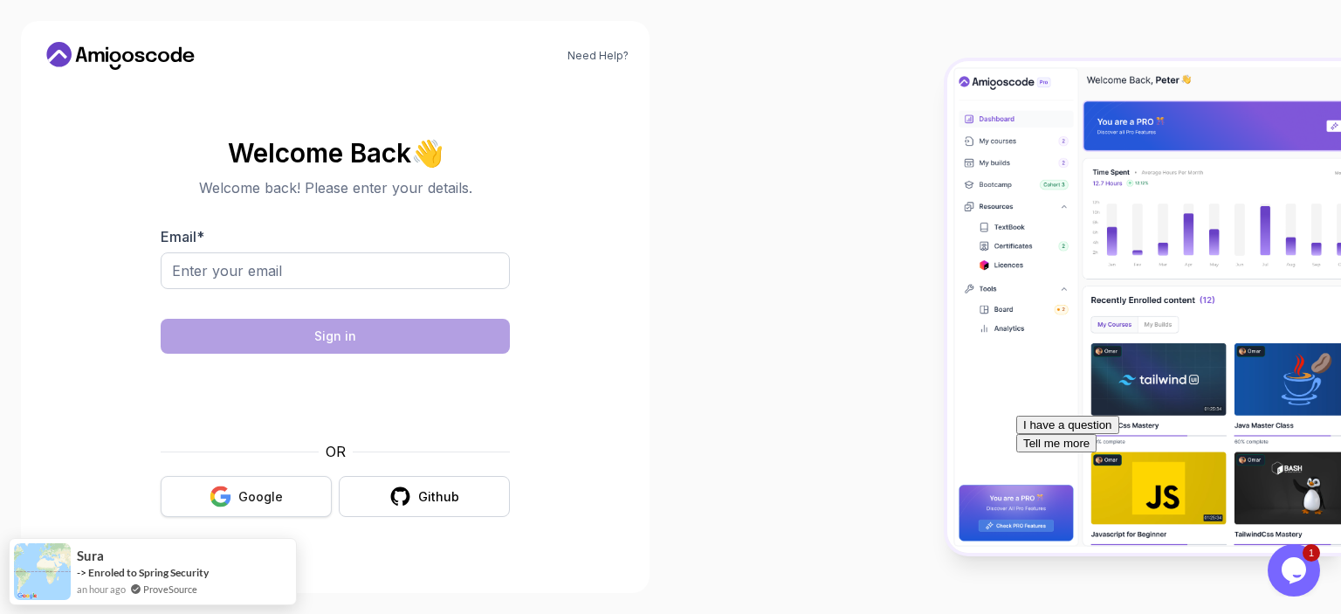
click at [265, 505] on button "Google" at bounding box center [246, 496] width 171 height 41
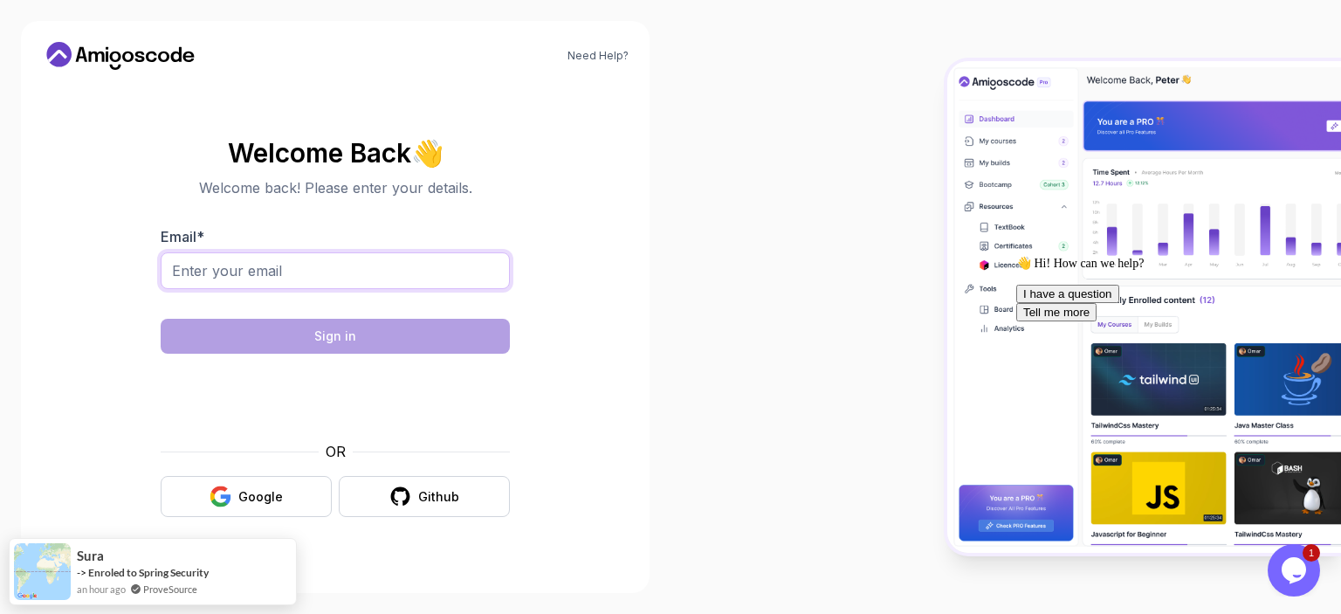
click at [356, 252] on input "Email *" at bounding box center [335, 270] width 349 height 37
type input "nat"
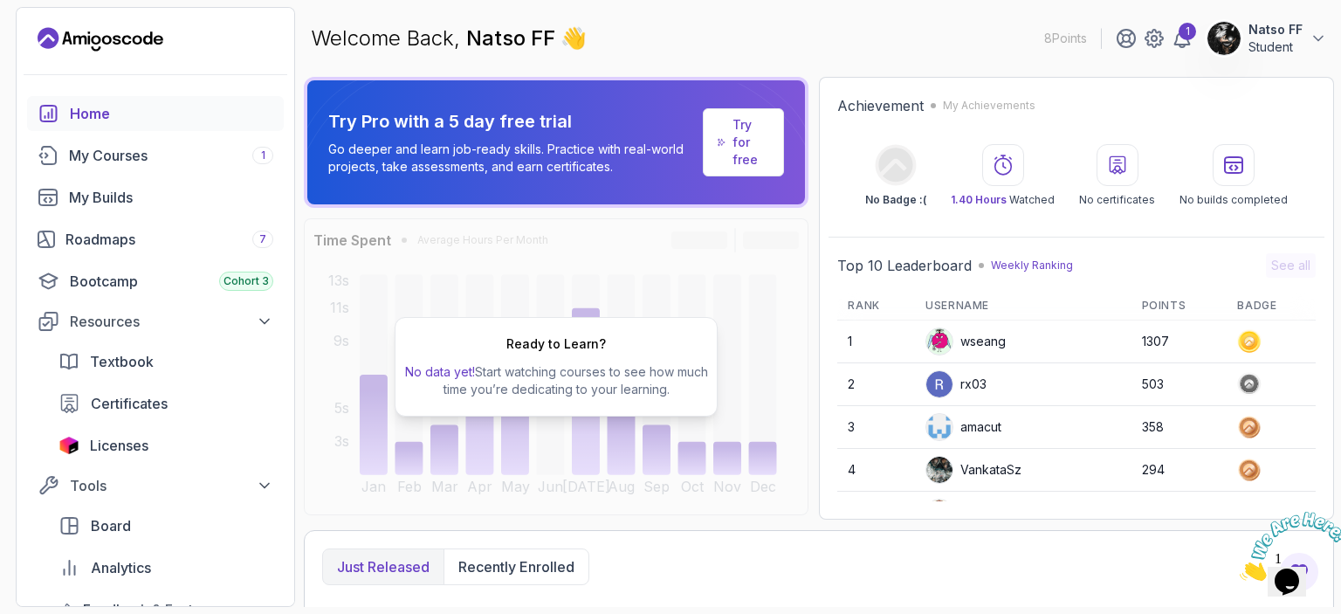
click at [380, 17] on div "Welcome Back, Natso FF 👋 8 Points 1 Natso FF Student" at bounding box center [819, 38] width 1030 height 63
click at [153, 158] on div "My Courses 1" at bounding box center [171, 155] width 204 height 21
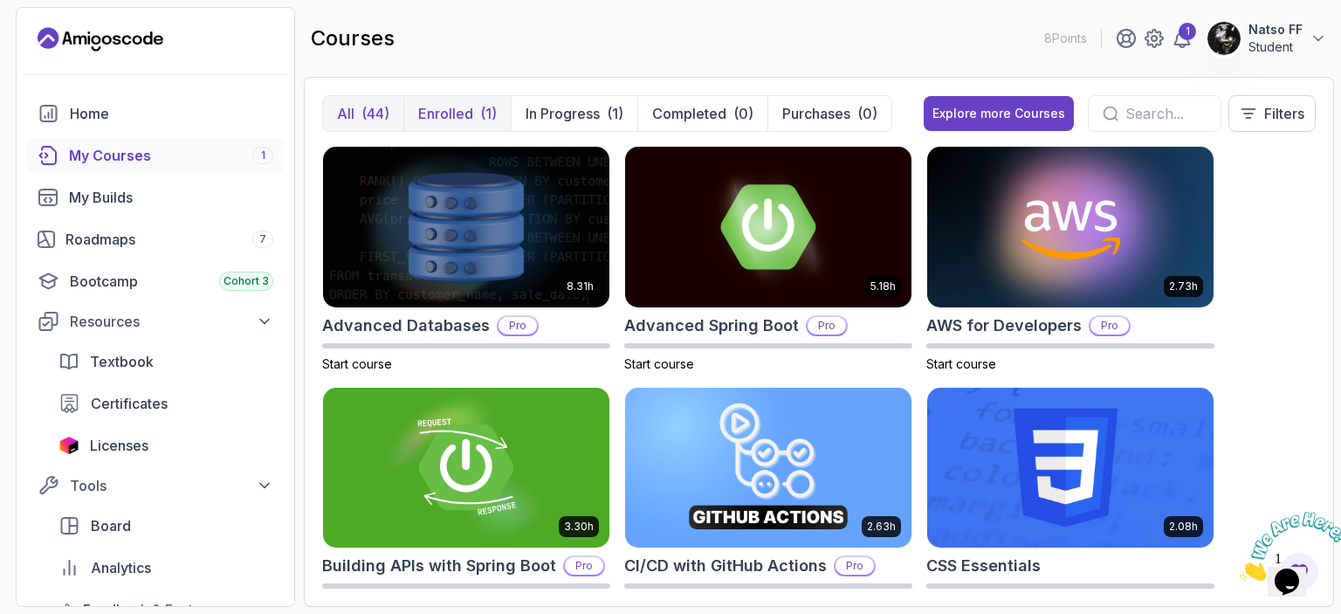
click at [432, 107] on p "Enrolled" at bounding box center [445, 113] width 55 height 21
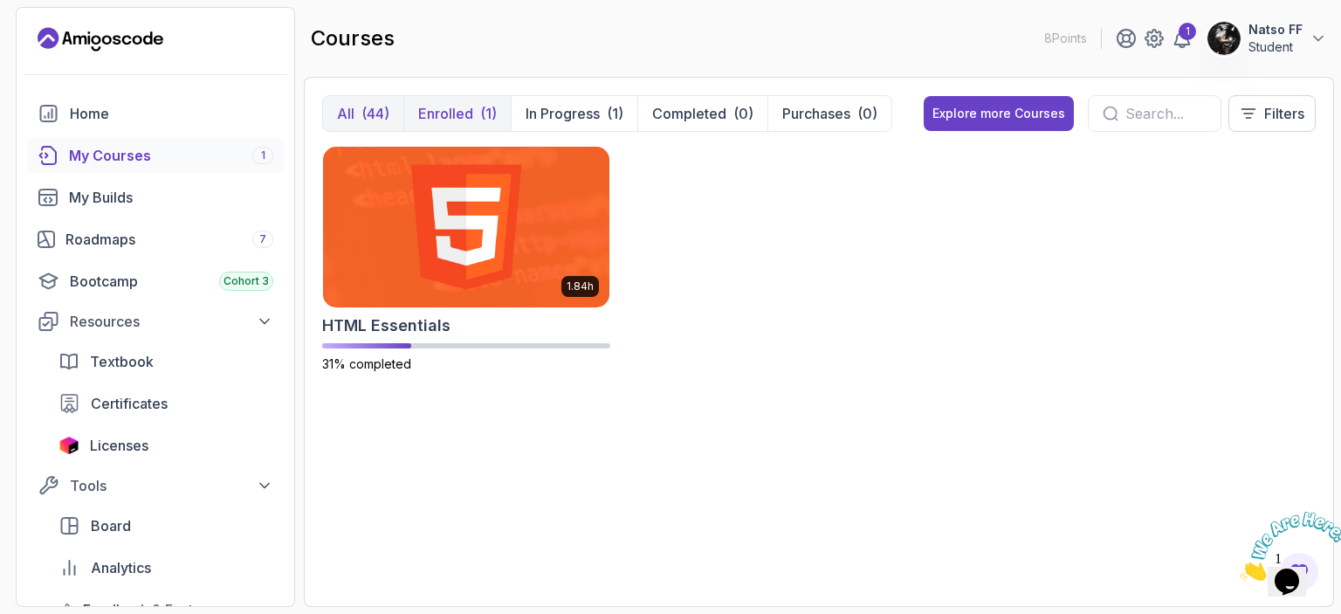
click at [383, 111] on div "(44)" at bounding box center [375, 113] width 28 height 21
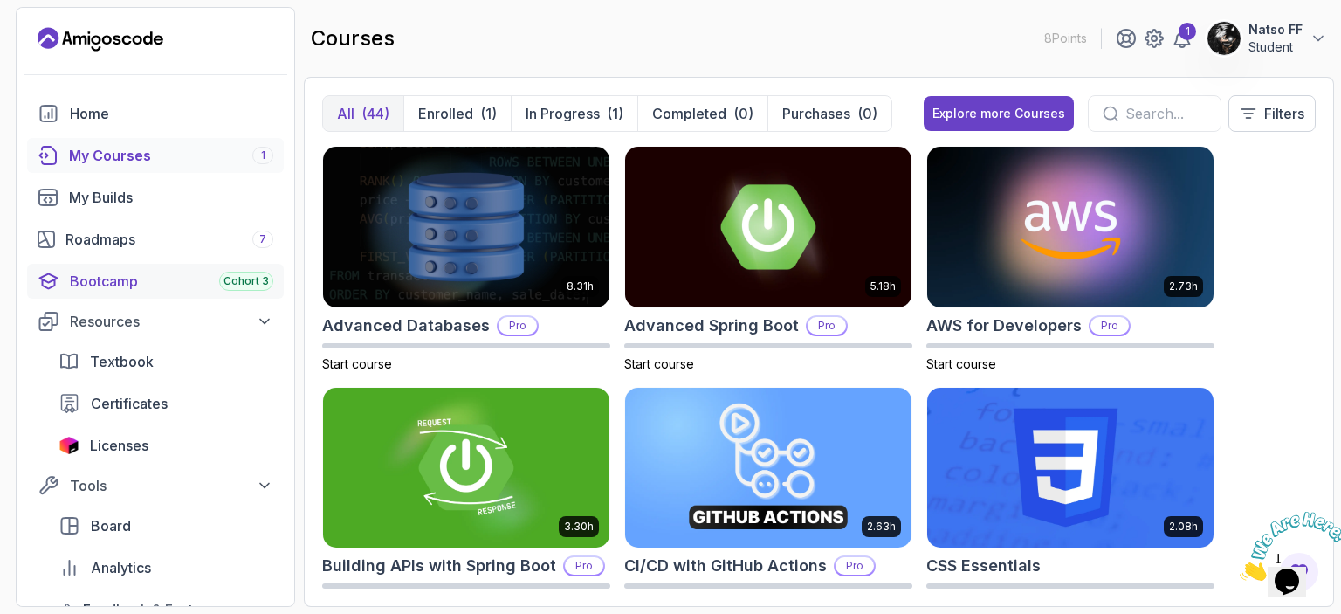
click at [161, 285] on div "Bootcamp Cohort 3" at bounding box center [171, 281] width 203 height 21
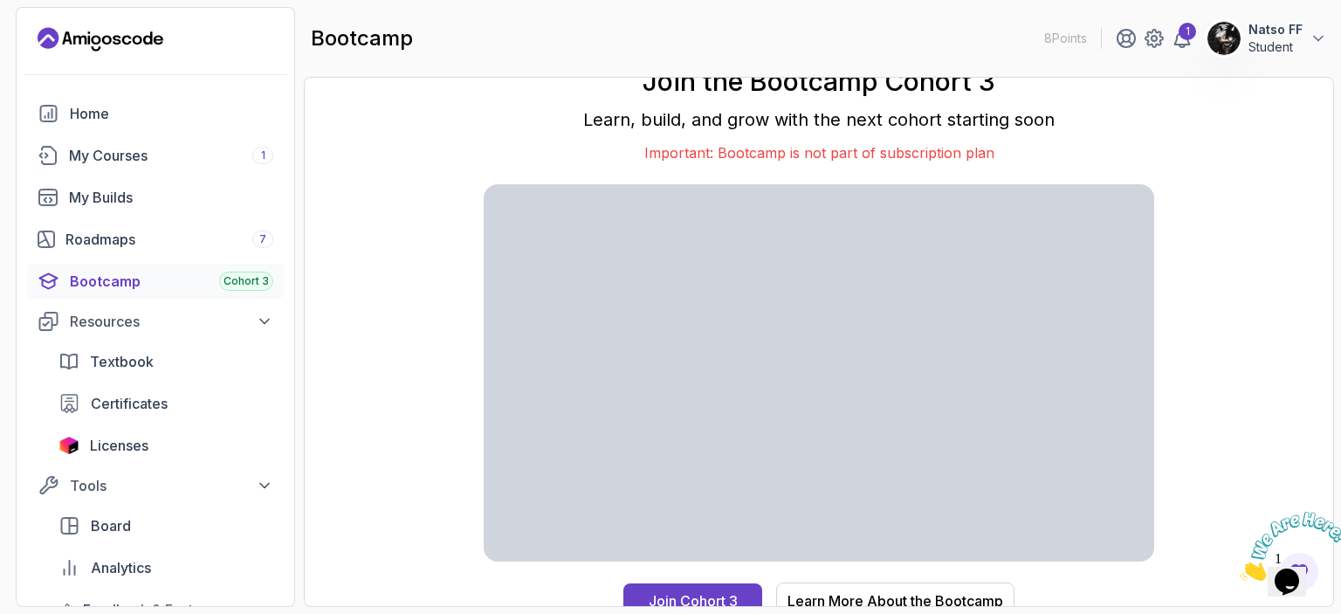
scroll to position [12, 0]
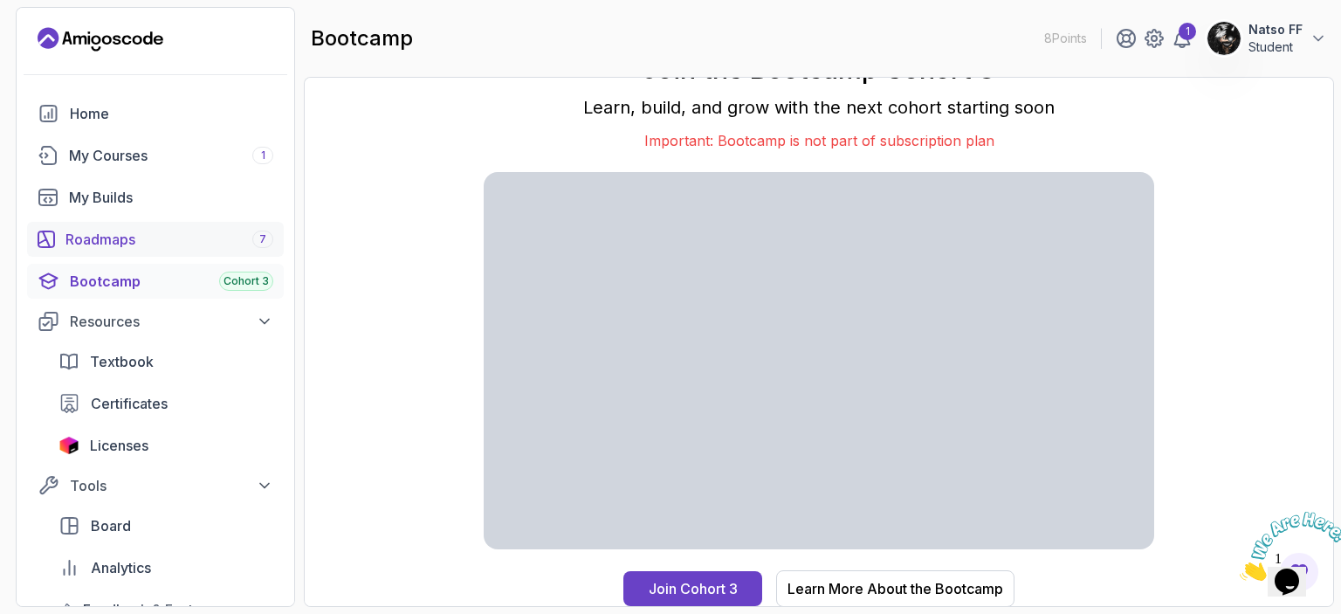
click at [135, 241] on div "Roadmaps 7" at bounding box center [169, 239] width 208 height 21
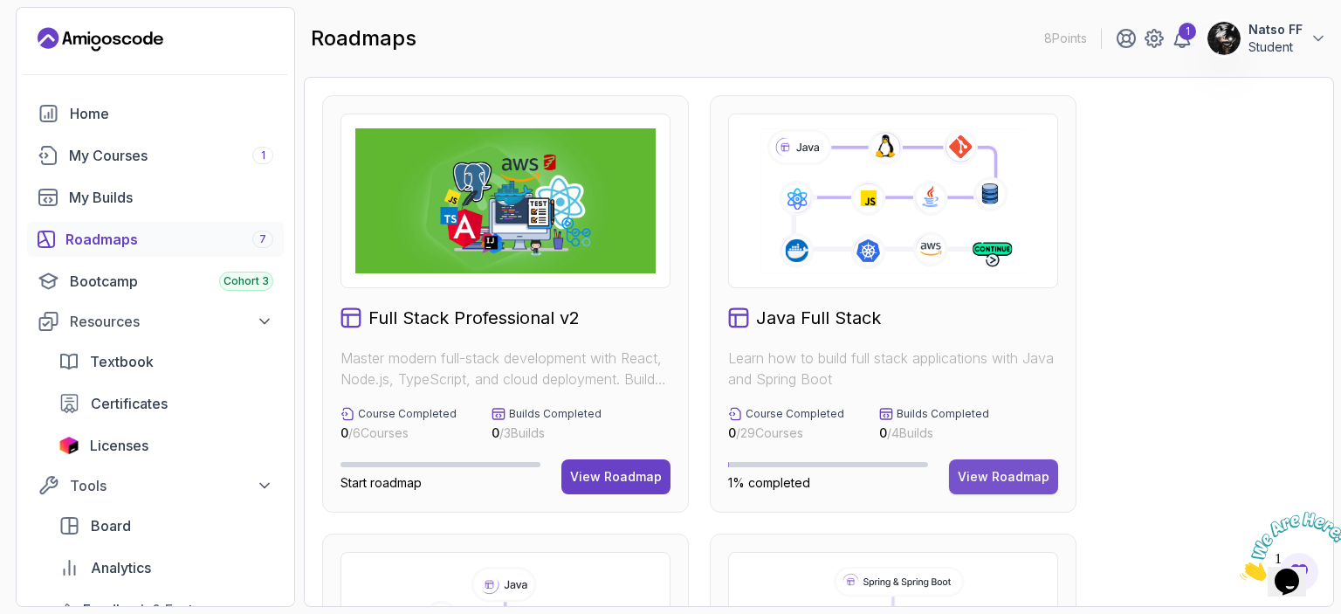
click at [1000, 479] on div "View Roadmap" at bounding box center [1004, 476] width 92 height 17
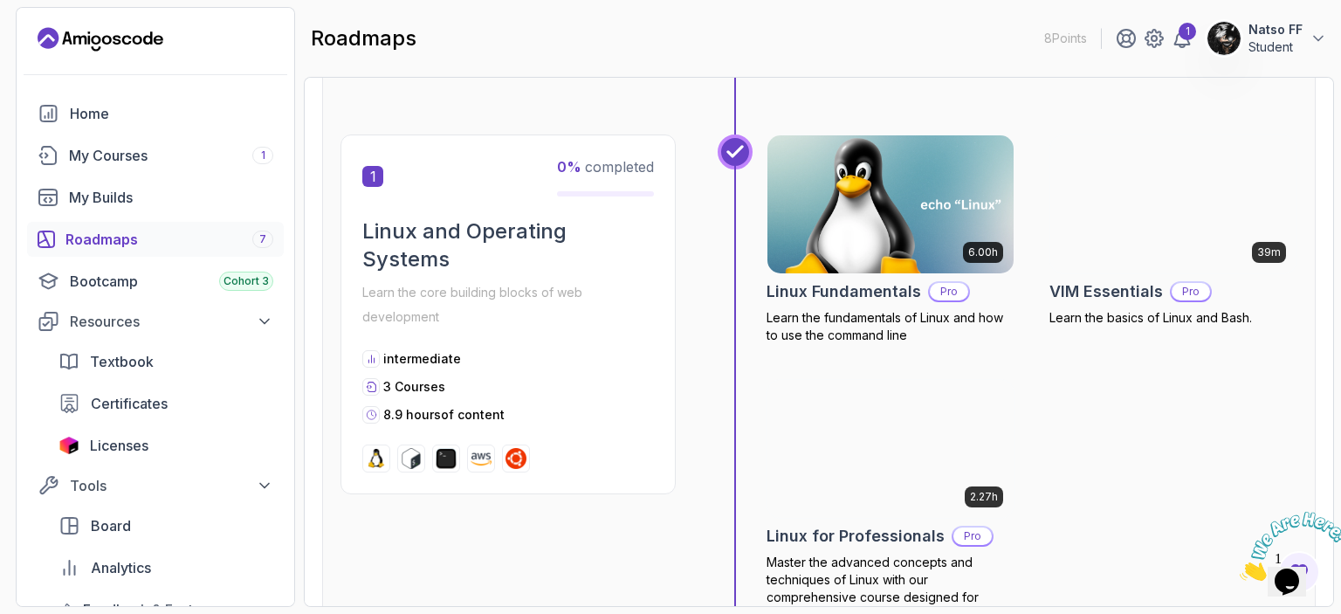
scroll to position [314, 0]
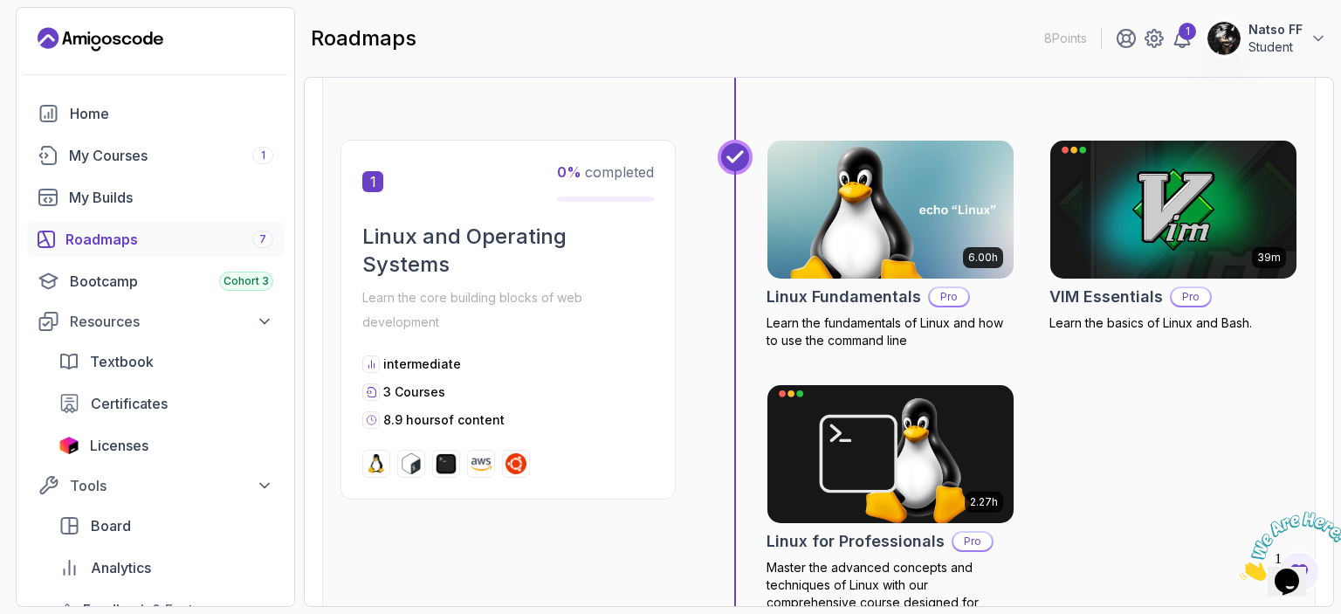
click at [1280, 567] on img at bounding box center [1294, 546] width 108 height 69
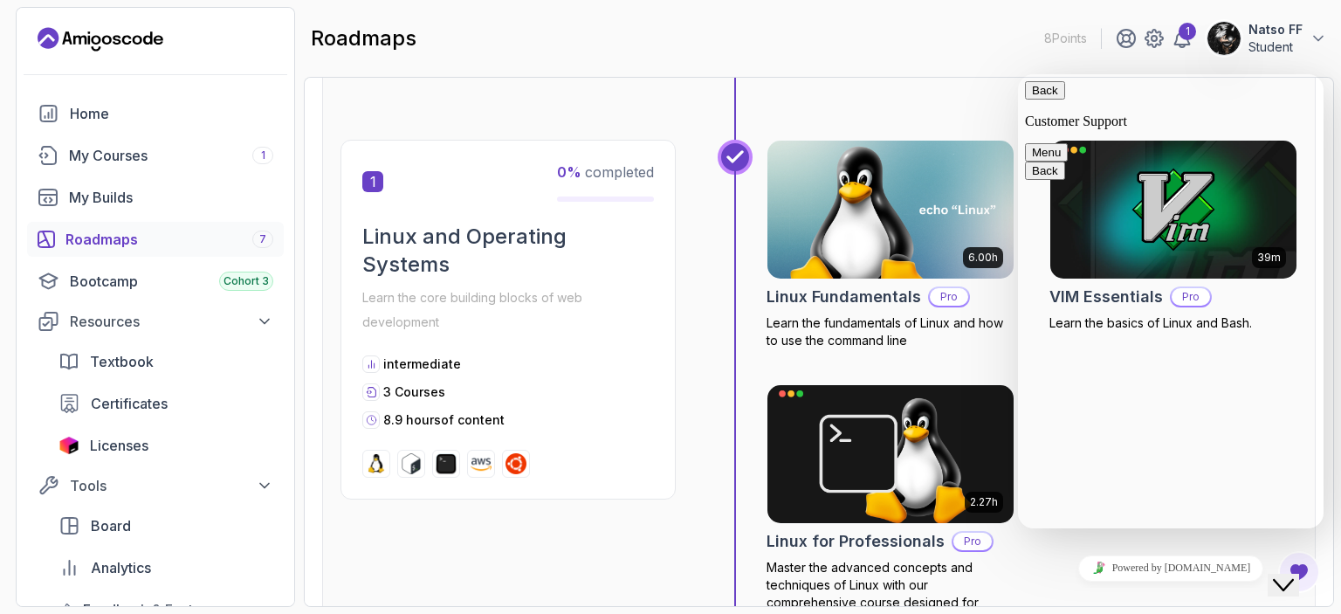
click at [955, 68] on div "roadmaps 8 Points 1 Natso FF Student" at bounding box center [819, 38] width 1030 height 63
click at [1041, 100] on button "Back" at bounding box center [1045, 90] width 40 height 18
click at [936, 66] on div "roadmaps 8 Points 1 Natso FF Student" at bounding box center [819, 38] width 1030 height 63
click at [234, 162] on div "My Courses 1" at bounding box center [171, 155] width 204 height 21
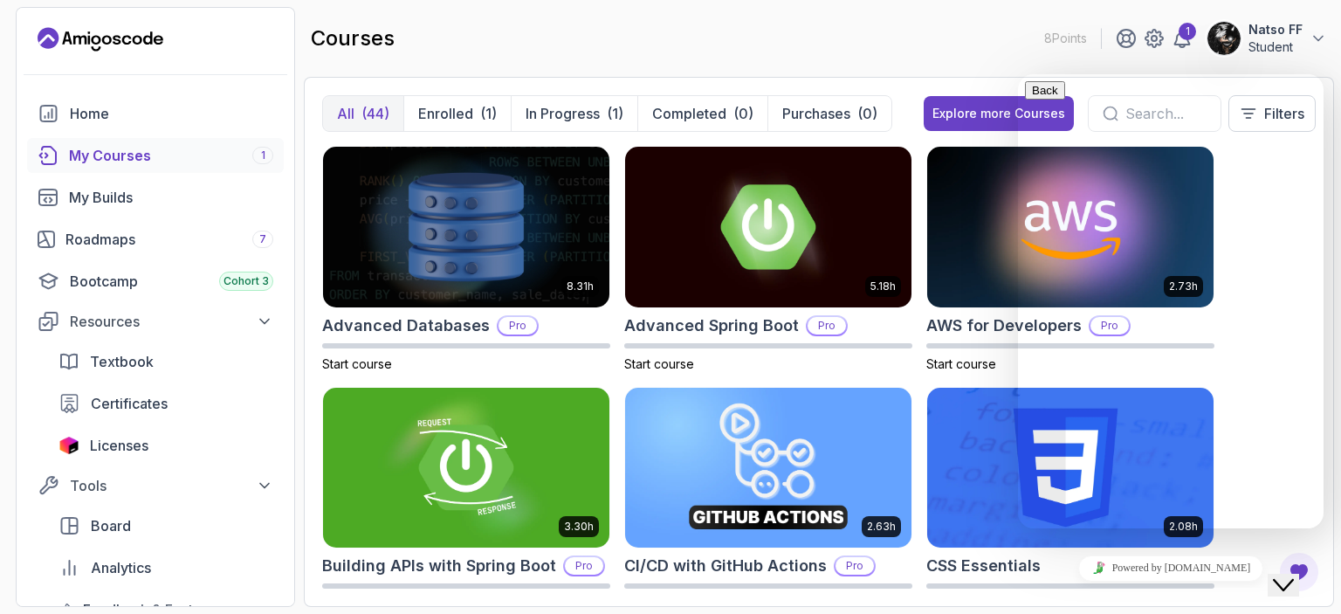
click at [1294, 579] on icon "$i18n('chat', 'chat_widget')" at bounding box center [1283, 585] width 21 height 12
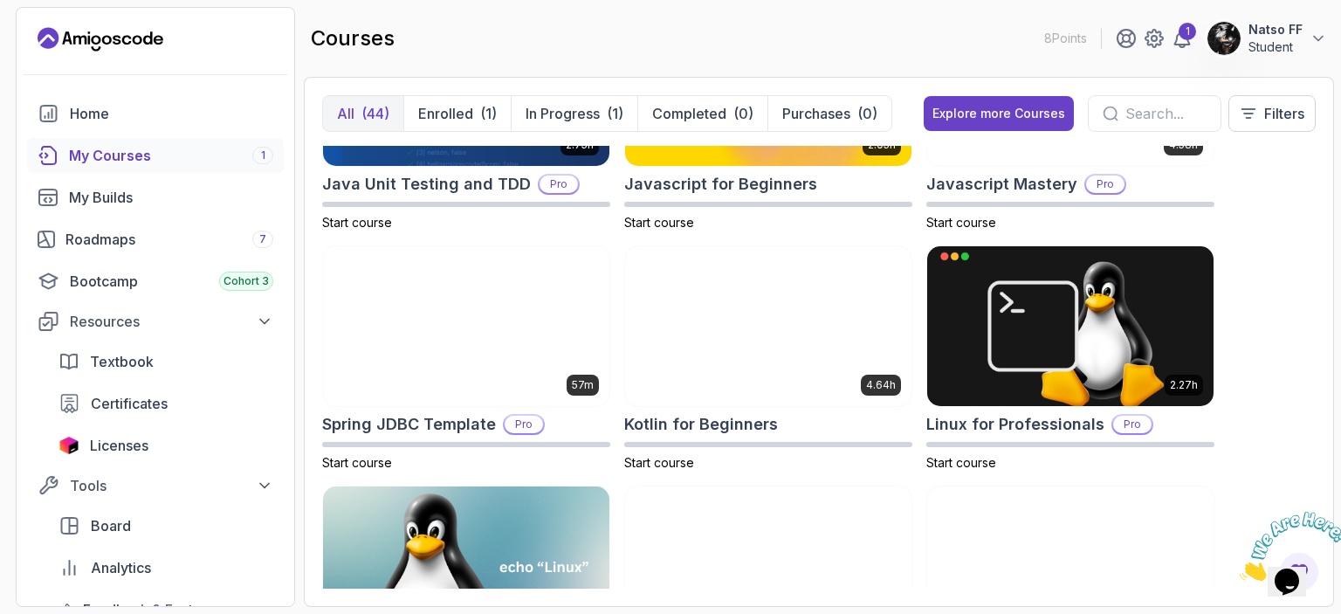
scroll to position [2088, 0]
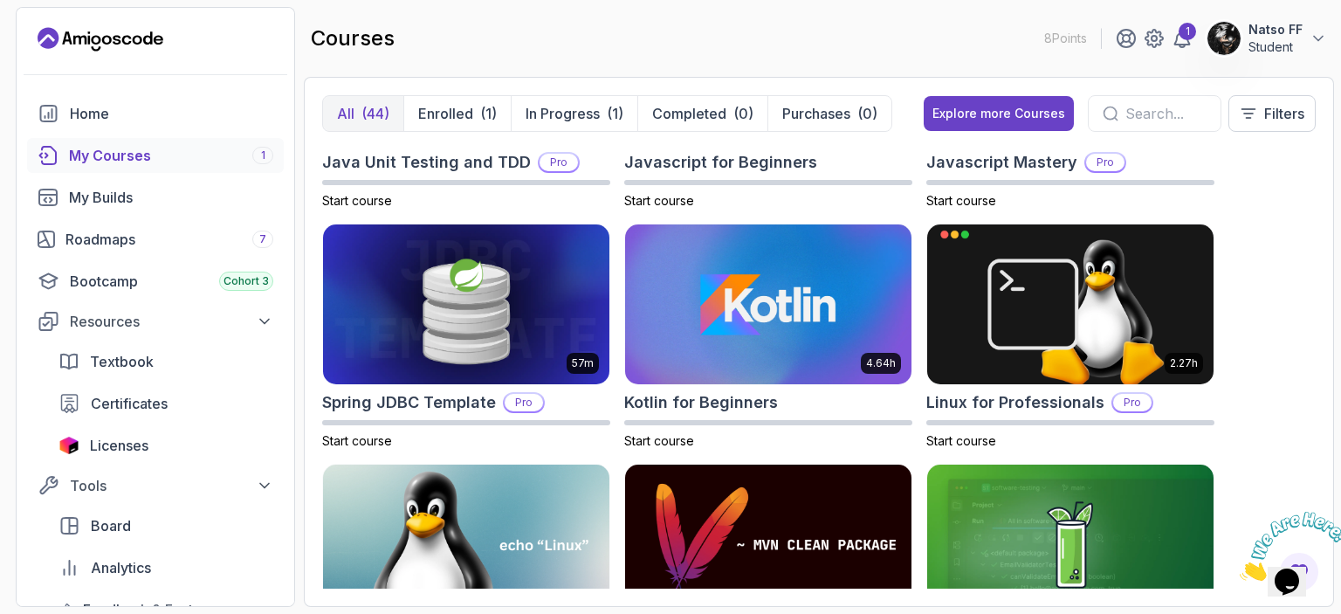
drag, startPoint x: 1340, startPoint y: 226, endPoint x: 1340, endPoint y: 265, distance: 38.4
click at [1340, 265] on section "8 Points 1 Natso FF Student Home My Courses 1 My Builds Roadmaps 7 Bootcamp Coh…" at bounding box center [670, 307] width 1341 height 614
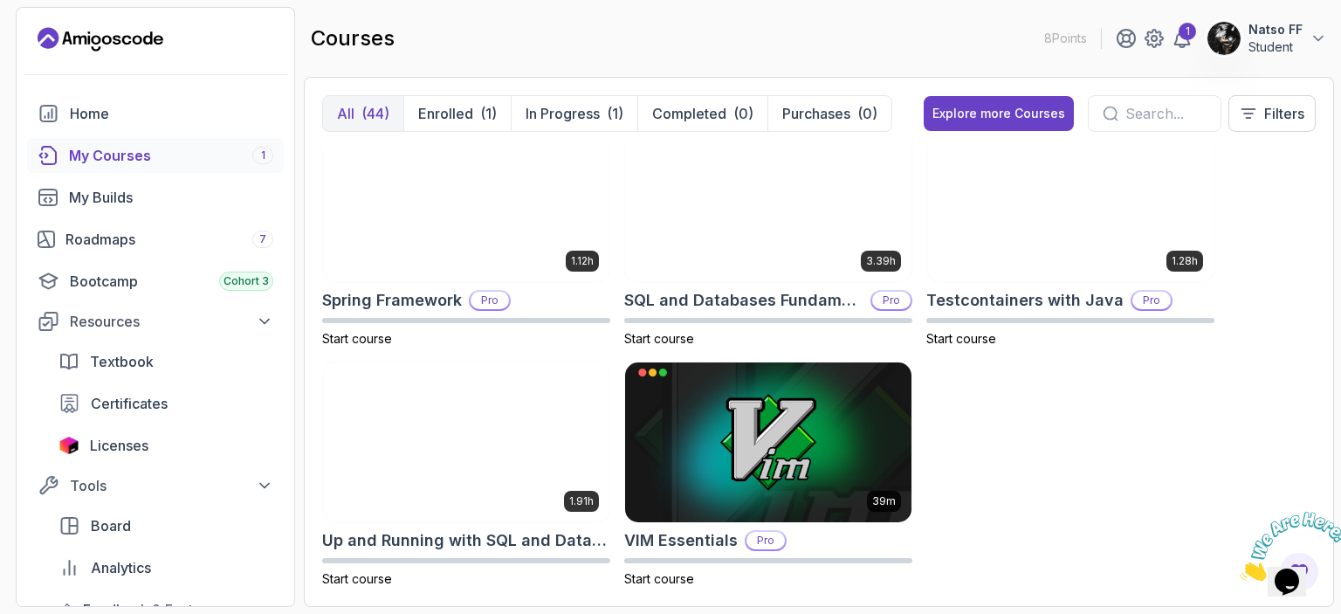
scroll to position [3173, 0]
